Goal: Information Seeking & Learning: Find specific fact

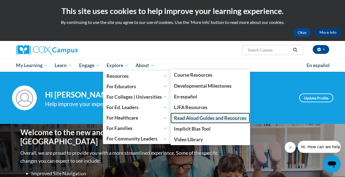
click at [212, 121] on link "Read Aloud Guides and Resources" at bounding box center [210, 118] width 80 height 11
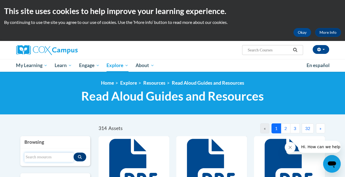
click at [40, 156] on input "Search resources" at bounding box center [48, 156] width 49 height 9
type input "[PERSON_NAME]"
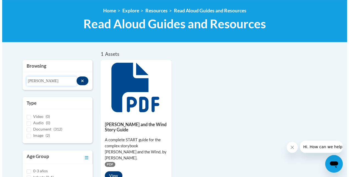
scroll to position [75, 0]
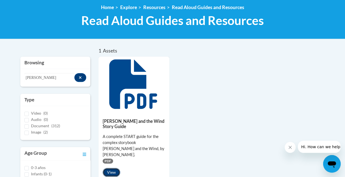
click at [113, 168] on button "View" at bounding box center [112, 172] width 18 height 9
